Goal: Task Accomplishment & Management: Use online tool/utility

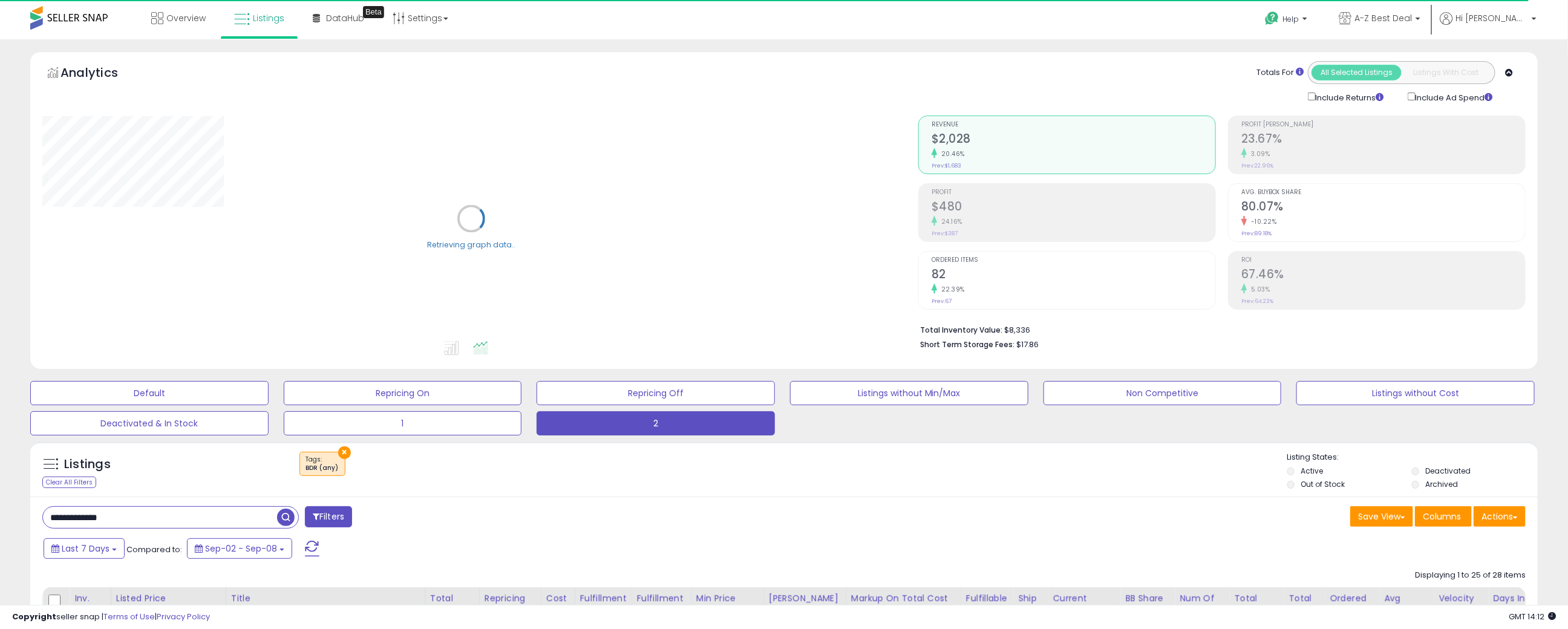
scroll to position [182, 0]
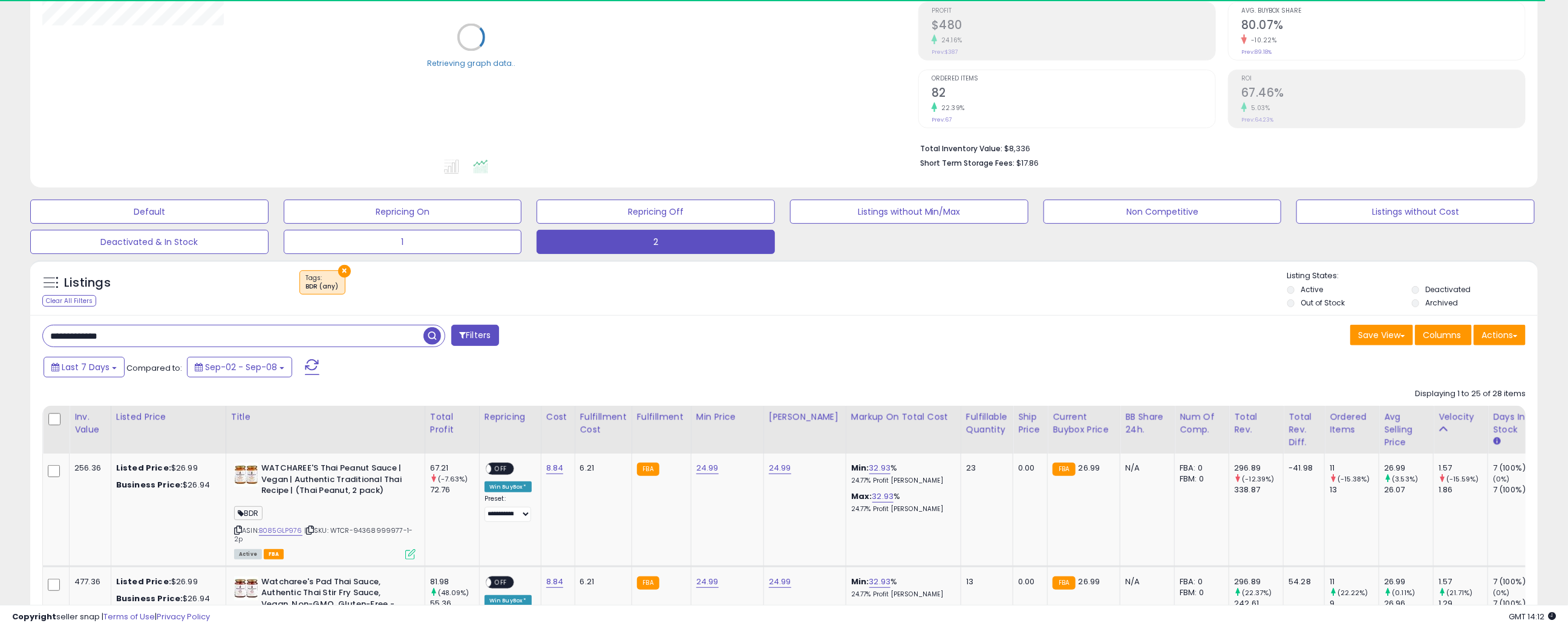
drag, startPoint x: 159, startPoint y: 338, endPoint x: -65, endPoint y: 332, distance: 224.1
click at [0, 332] on html "Unable to login Retrieving listings data.. has not yet accepted the Terms of Us…" at bounding box center [784, 133] width 1568 height 629
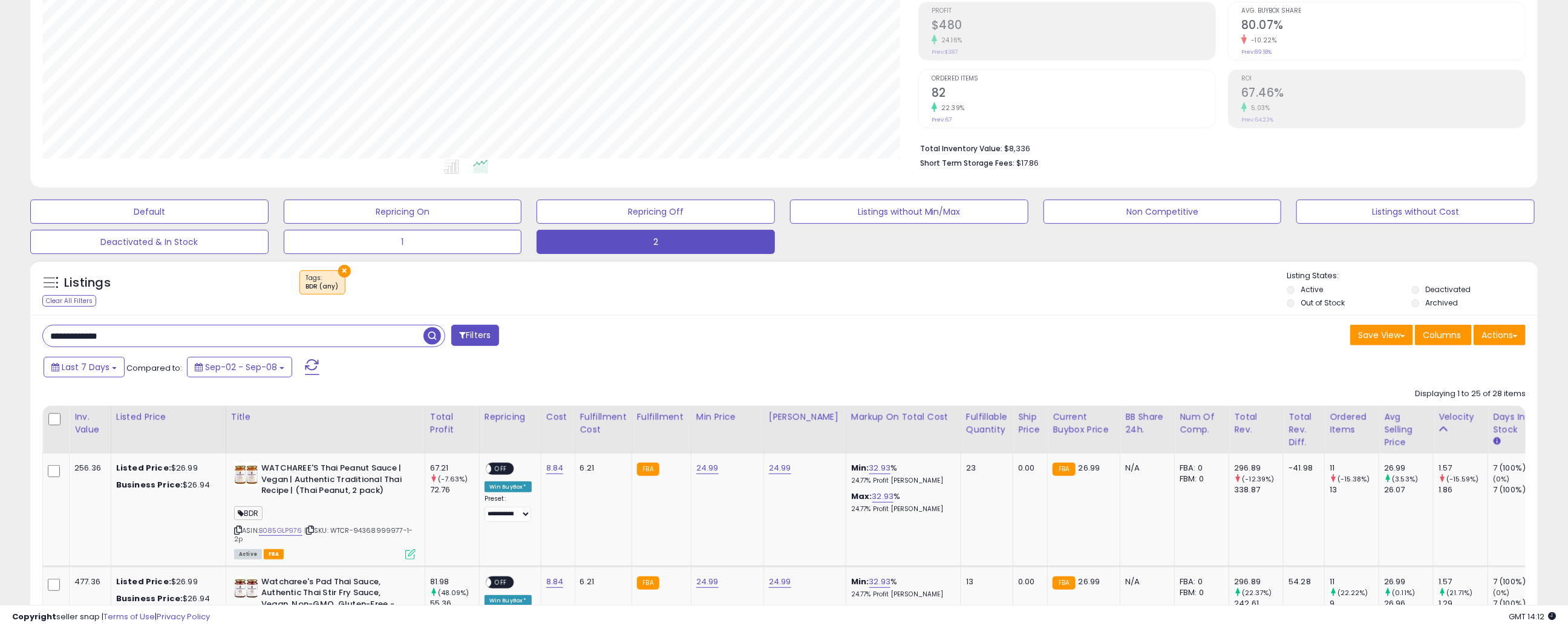
paste input "text"
type input "**********"
click at [433, 340] on span "button" at bounding box center [432, 336] width 17 height 17
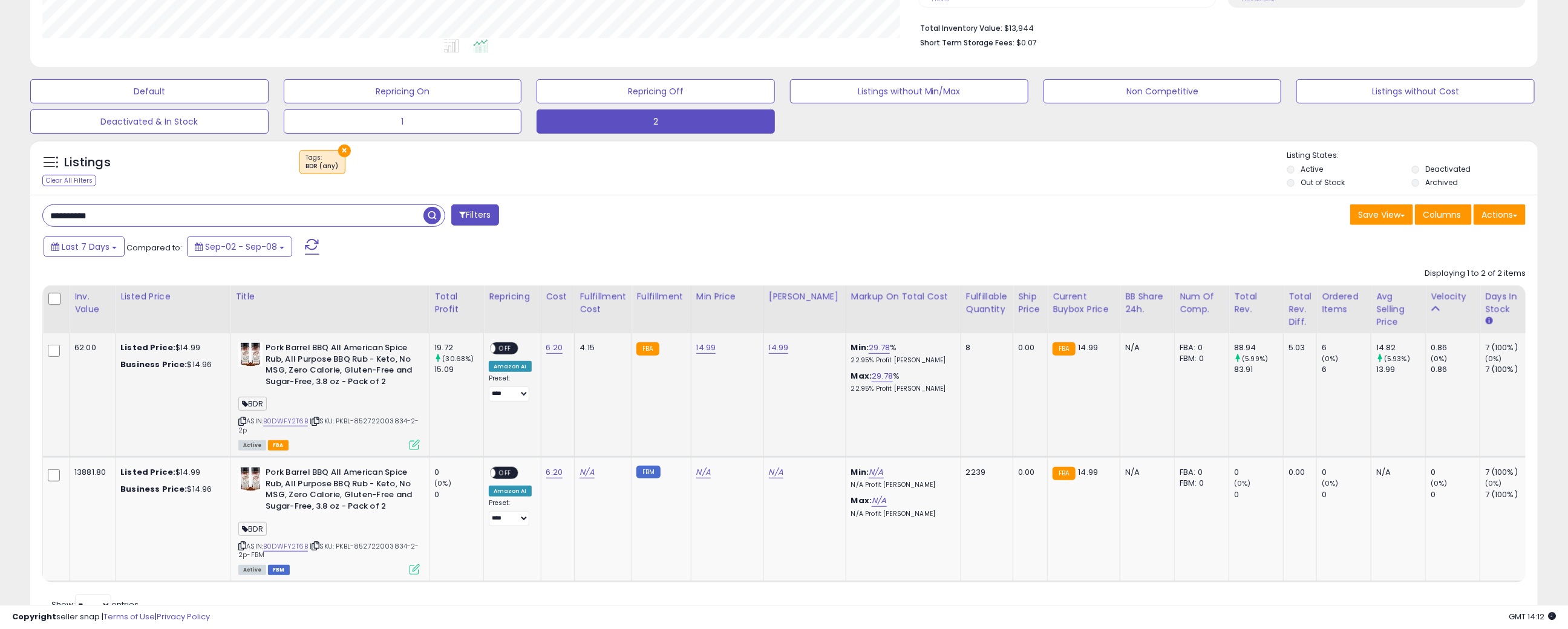
click at [416, 445] on icon at bounding box center [415, 445] width 10 height 10
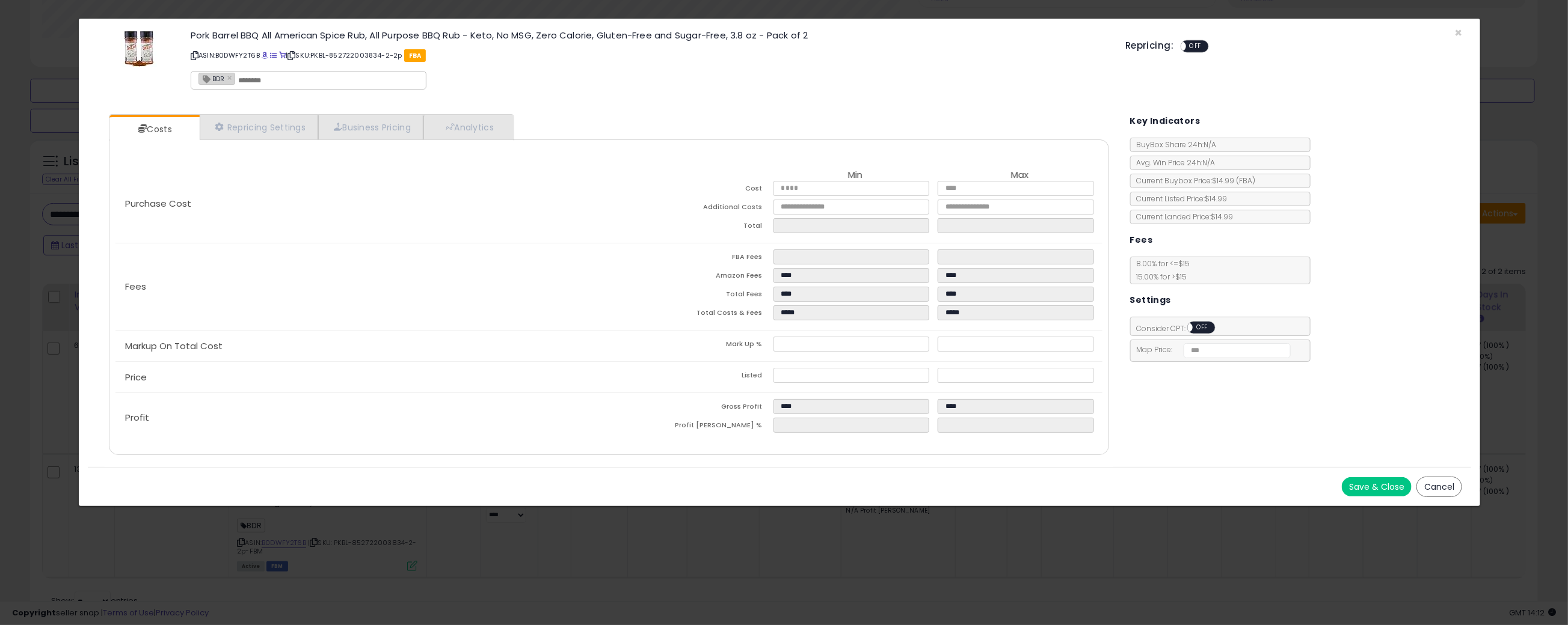
drag, startPoint x: 1428, startPoint y: 483, endPoint x: 1050, endPoint y: 268, distance: 434.9
click at [1428, 483] on button "Cancel" at bounding box center [1439, 487] width 46 height 20
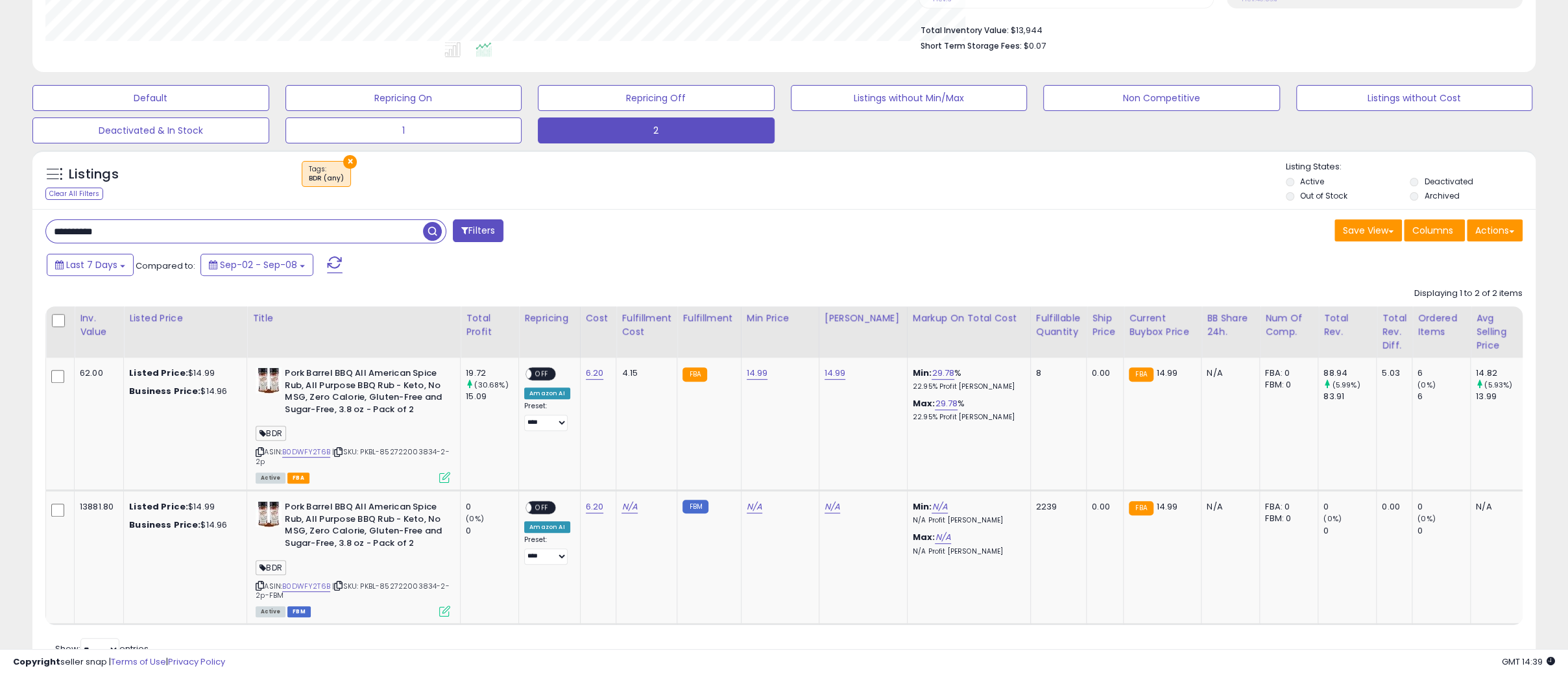
scroll to position [648815, 647849]
click at [0, 233] on html "Unable to login Retrieving listings data.. has not yet accepted the Terms of Us…" at bounding box center [784, 14] width 1568 height 675
click at [437, 235] on span "button" at bounding box center [432, 231] width 18 height 18
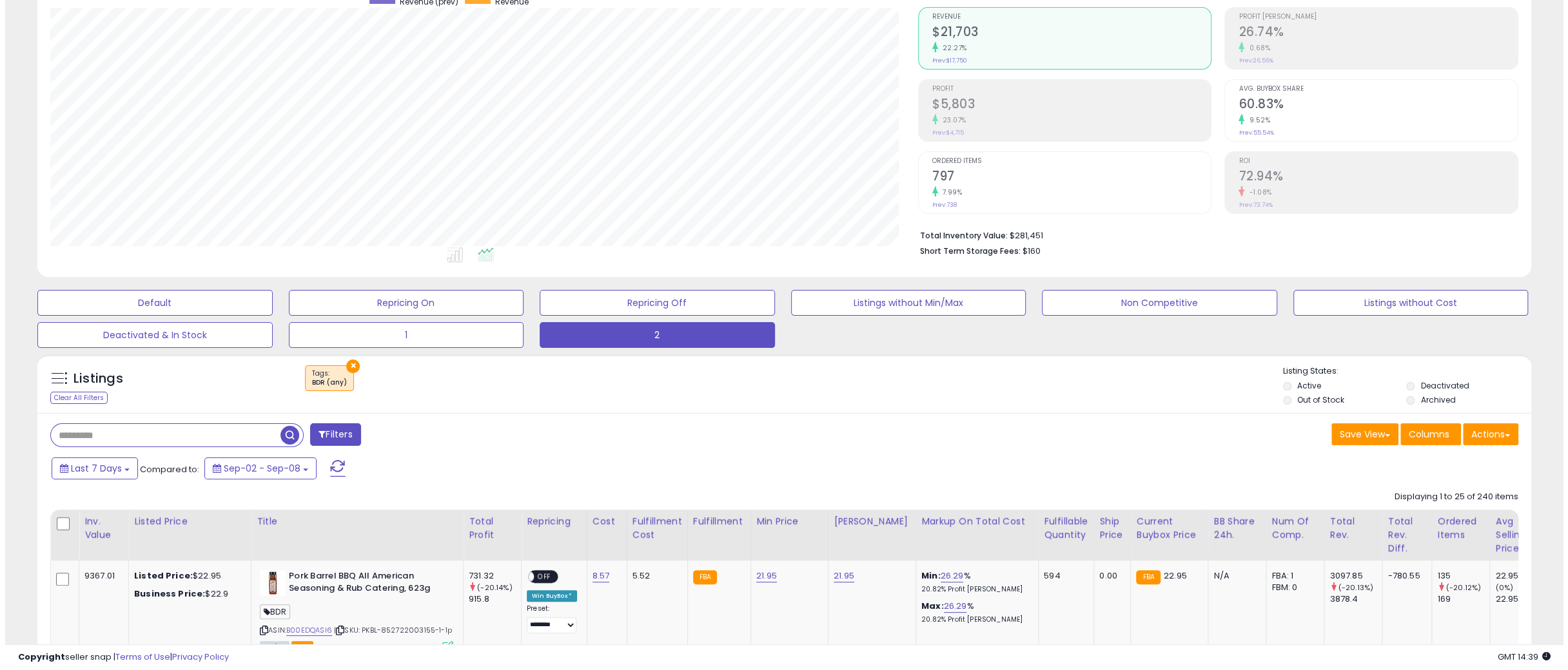
scroll to position [264, 867]
click at [711, 463] on div "Last 7 Days Compared to: Sep-02 - Sep-08" at bounding box center [594, 470] width 1101 height 29
click at [1473, 434] on button "Actions" at bounding box center [1485, 434] width 56 height 22
click at [1419, 512] on link "Export All Columns" at bounding box center [1432, 517] width 142 height 20
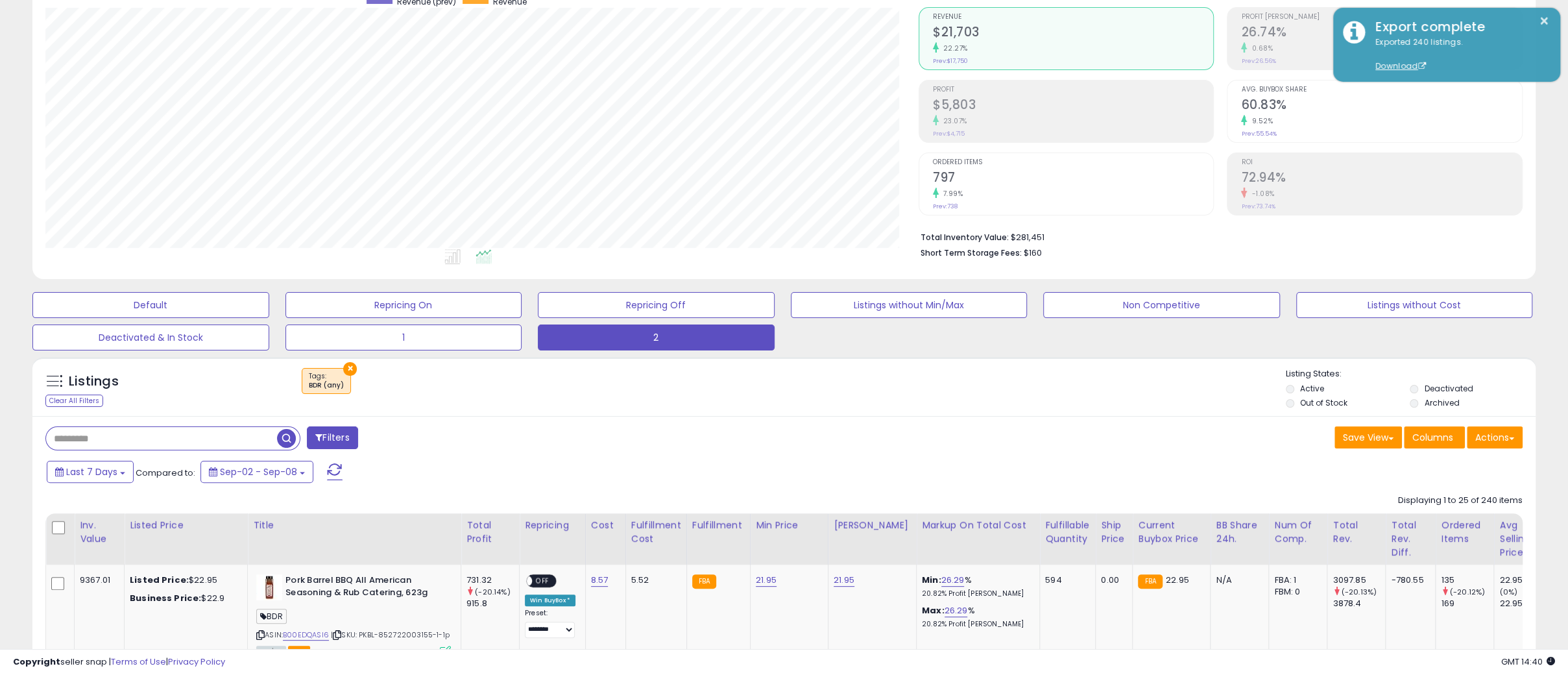
click at [705, 393] on div "× Tags" at bounding box center [786, 386] width 1000 height 37
click at [319, 438] on span at bounding box center [319, 438] width 7 height 9
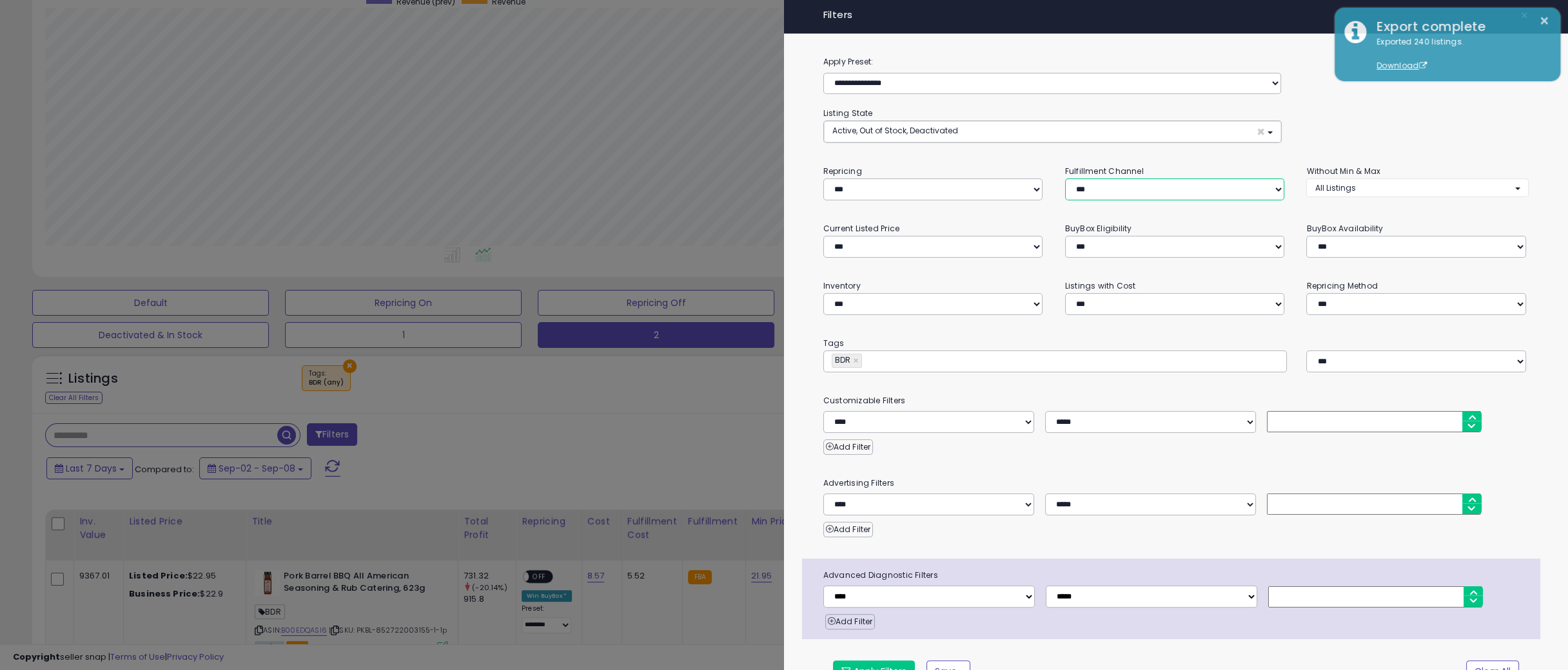
click at [1130, 186] on select "*** *** *** ***" at bounding box center [1174, 190] width 219 height 22
select select "***"
click at [1065, 179] on select "*** *** *** ***" at bounding box center [1174, 190] width 219 height 22
click at [861, 663] on button "Apply Filters" at bounding box center [874, 671] width 82 height 22
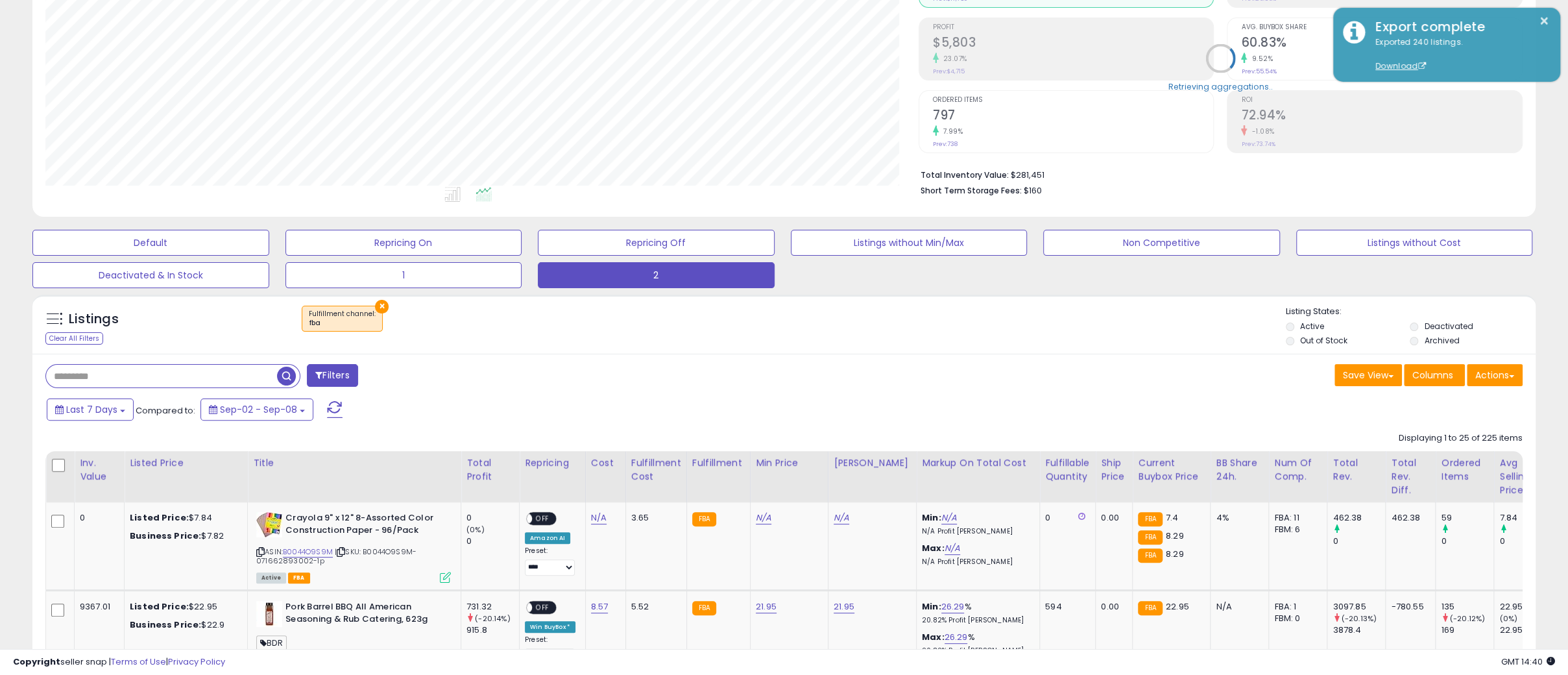
scroll to position [182, 0]
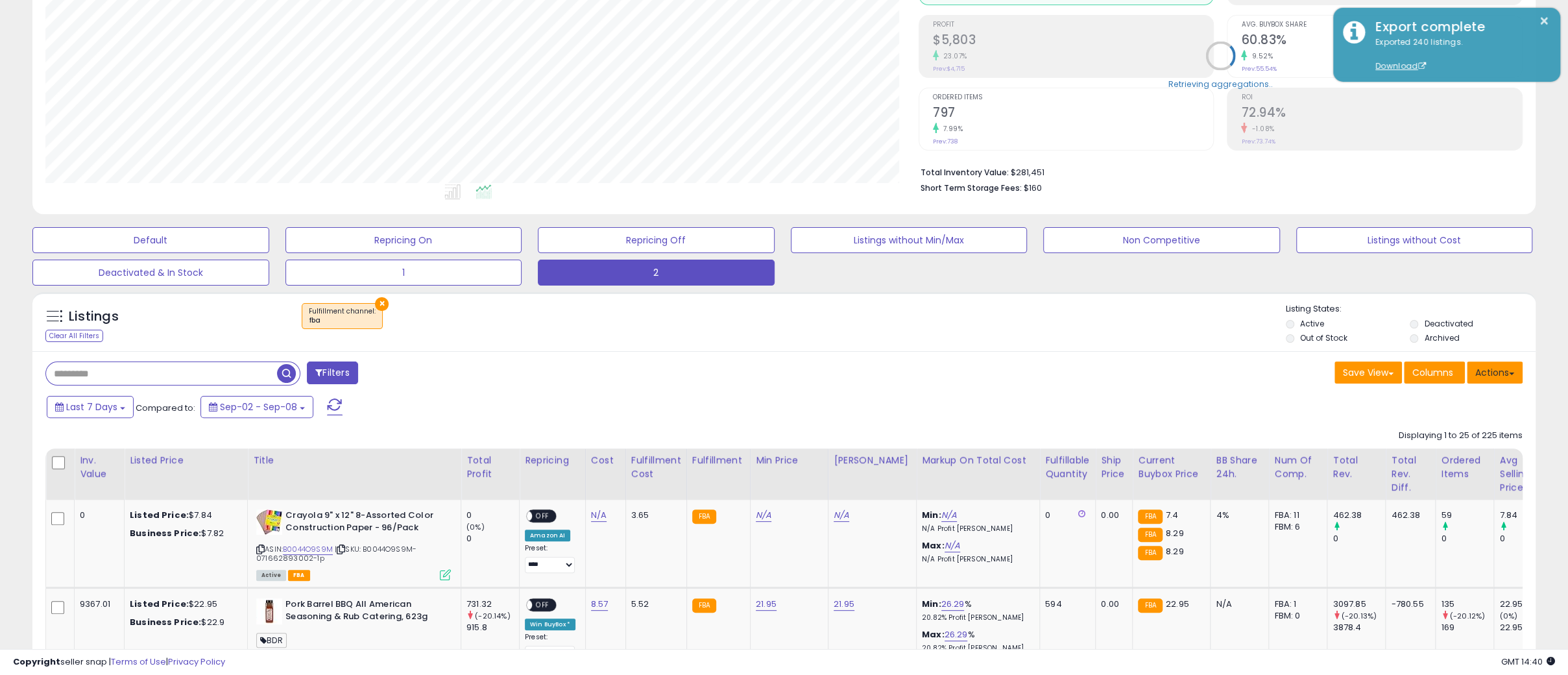
click at [1496, 377] on button "Actions" at bounding box center [1494, 372] width 56 height 22
click at [1503, 361] on button "Actions" at bounding box center [1494, 372] width 56 height 22
click at [1403, 453] on link "Export All Columns" at bounding box center [1441, 455] width 142 height 20
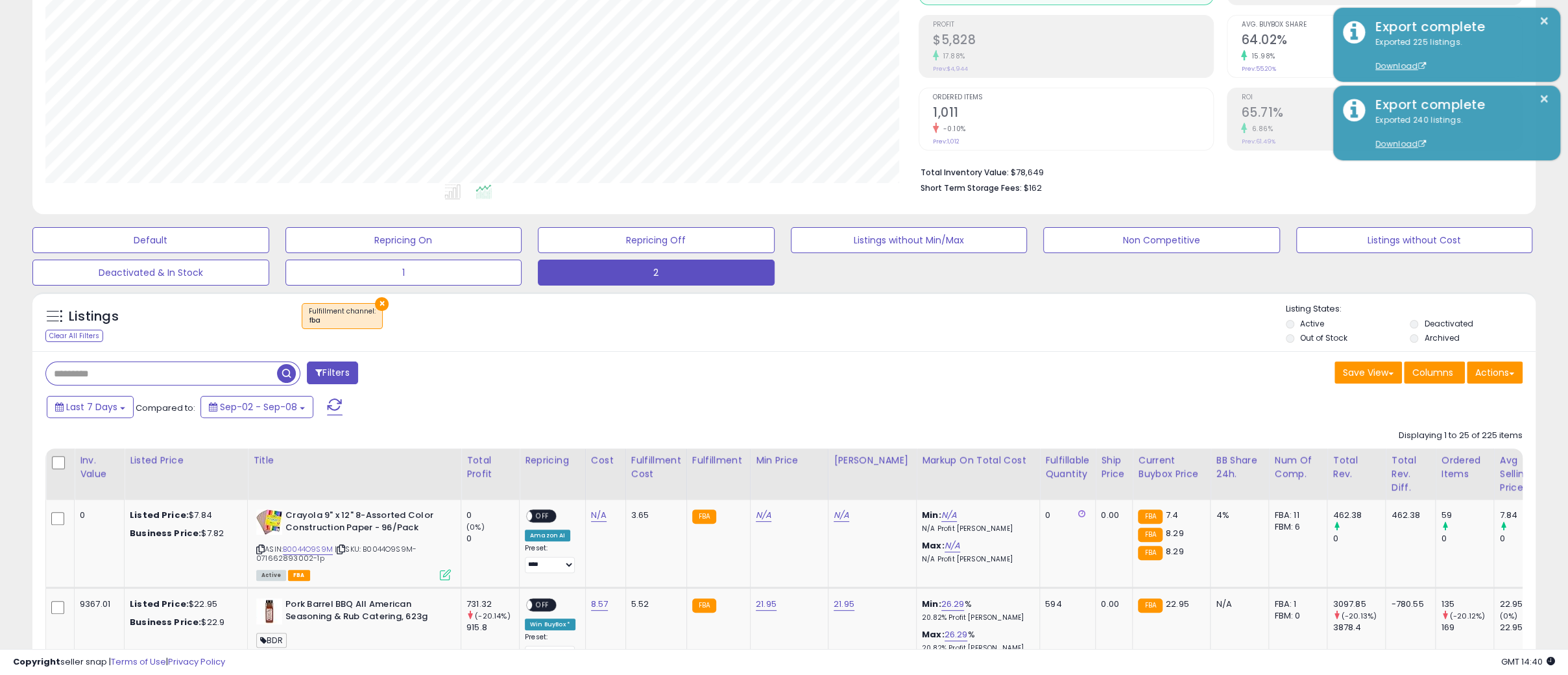
drag, startPoint x: 650, startPoint y: 338, endPoint x: 631, endPoint y: 330, distance: 20.6
click at [650, 338] on div "Listings Clear All Filters × Fulfillment channel : fba" at bounding box center [783, 326] width 1503 height 44
click at [1506, 372] on button "Actions" at bounding box center [1494, 372] width 56 height 22
click at [1411, 450] on link "Export All Columns" at bounding box center [1441, 455] width 142 height 20
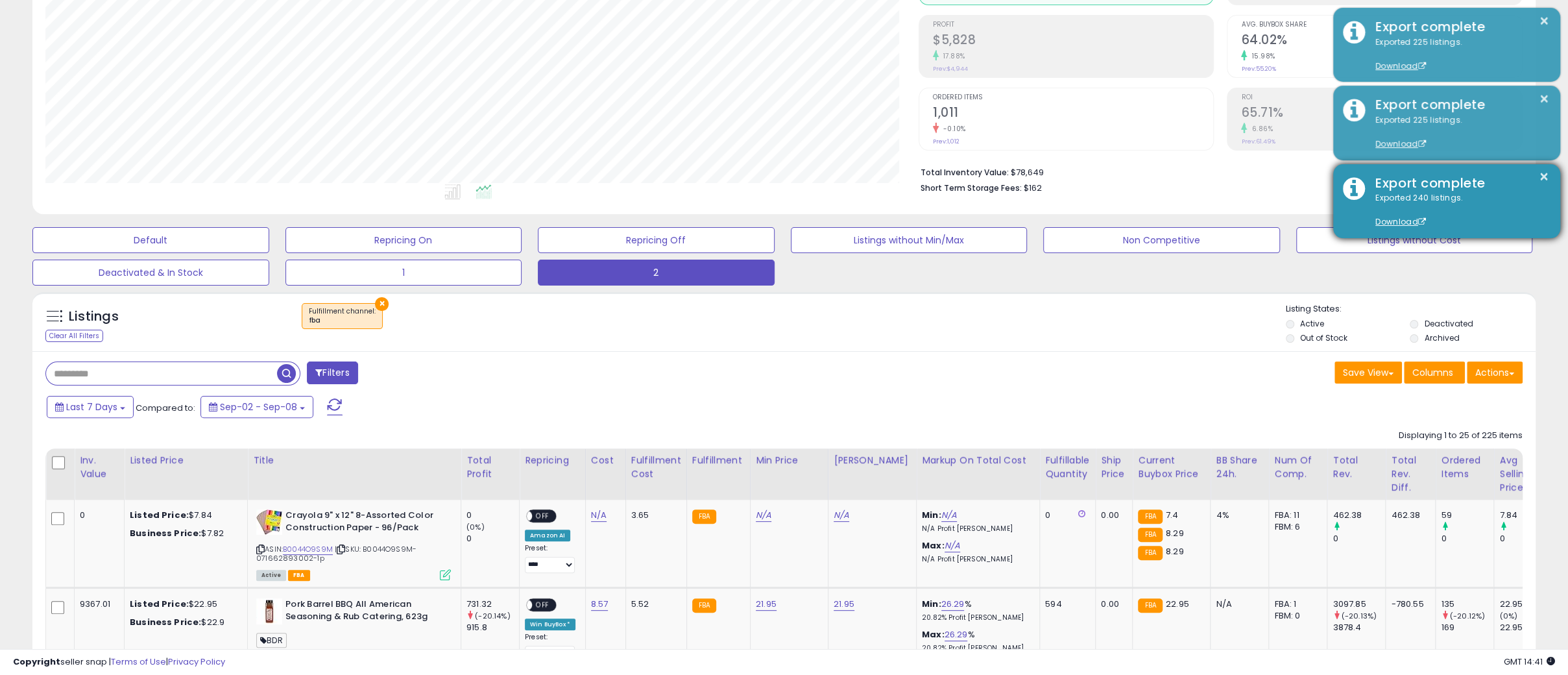
click at [1444, 183] on div "Export complete" at bounding box center [1458, 183] width 185 height 18
